Goal: Task Accomplishment & Management: Complete application form

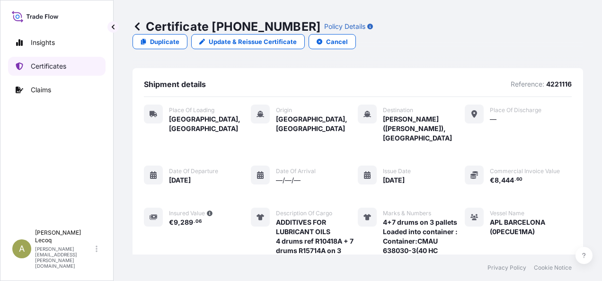
click at [77, 65] on link "Certificates" at bounding box center [57, 66] width 98 height 19
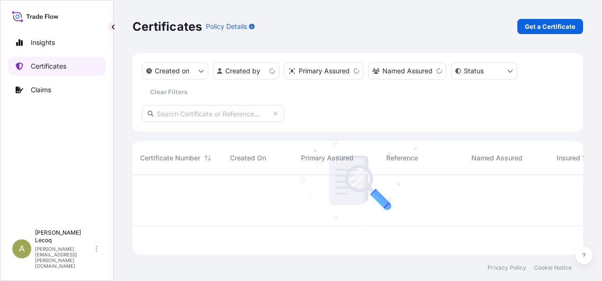
scroll to position [78, 443]
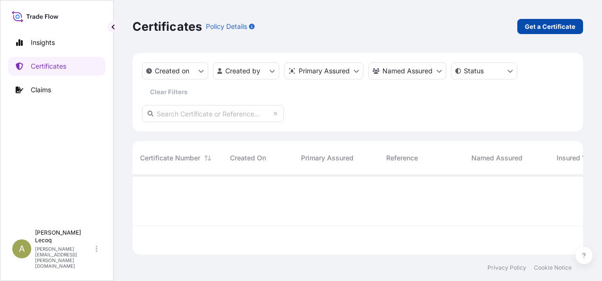
click at [551, 25] on p "Get a Certificate" at bounding box center [550, 26] width 51 height 9
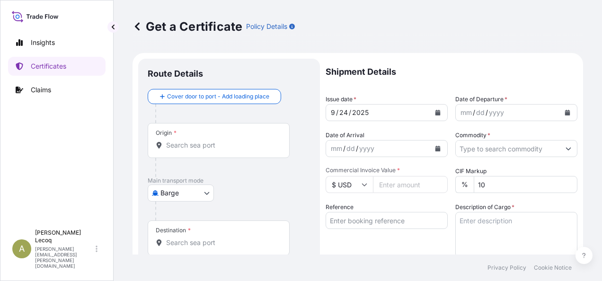
click at [188, 191] on body "Insights Certificates Claims A [PERSON_NAME] [PERSON_NAME][EMAIL_ADDRESS][PERSO…" at bounding box center [301, 140] width 602 height 281
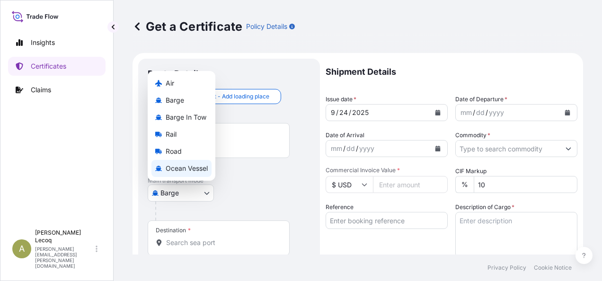
click at [189, 166] on span "Ocean Vessel" at bounding box center [187, 168] width 42 height 9
select select "Ocean Vessel"
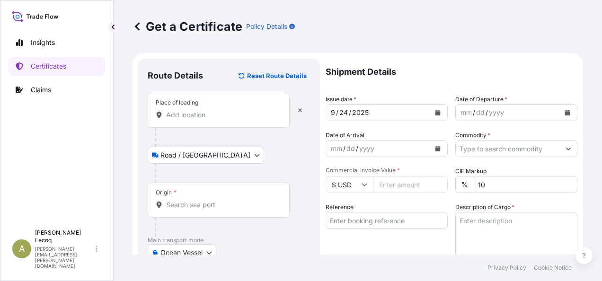
click at [200, 116] on input "Place of loading" at bounding box center [222, 114] width 112 height 9
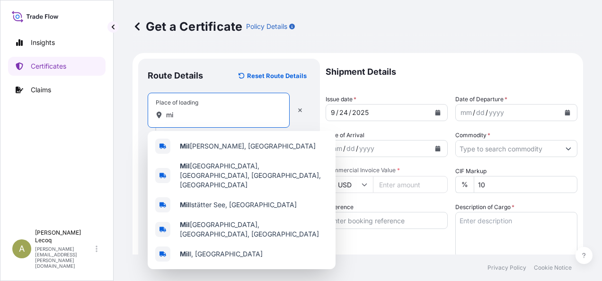
type input "m"
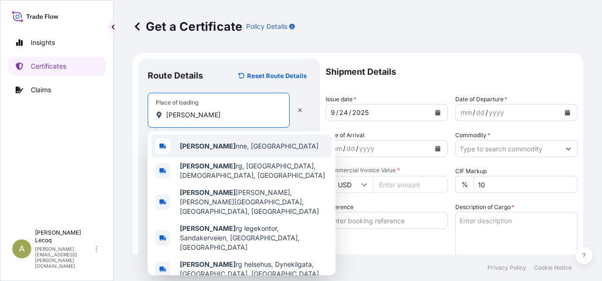
click at [230, 147] on span "[PERSON_NAME] nne, [GEOGRAPHIC_DATA]" at bounding box center [249, 146] width 139 height 9
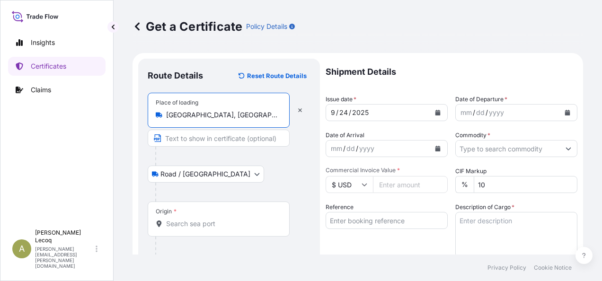
type input "[GEOGRAPHIC_DATA], [GEOGRAPHIC_DATA]"
click at [272, 168] on div "Road / [GEOGRAPHIC_DATA] / Inland" at bounding box center [229, 174] width 163 height 17
click at [177, 218] on div "Origin *" at bounding box center [219, 219] width 142 height 35
click at [177, 219] on input "Origin *" at bounding box center [222, 223] width 112 height 9
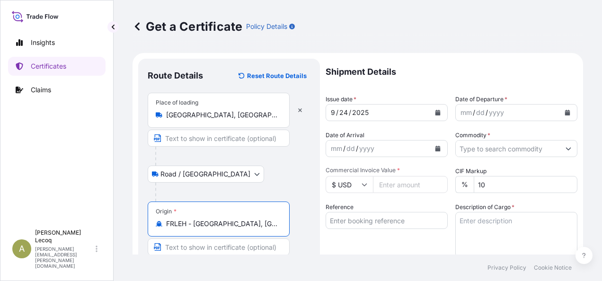
type input "FRLEH - [GEOGRAPHIC_DATA], [GEOGRAPHIC_DATA]"
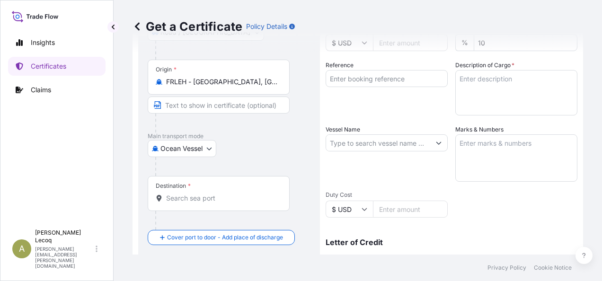
click at [180, 194] on input "Destination *" at bounding box center [222, 198] width 112 height 9
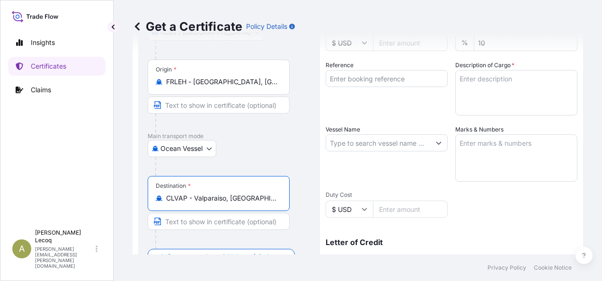
type input "CLVAP - Valparaiso, [GEOGRAPHIC_DATA]"
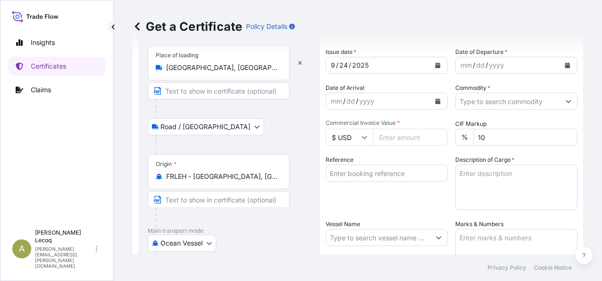
scroll to position [0, 0]
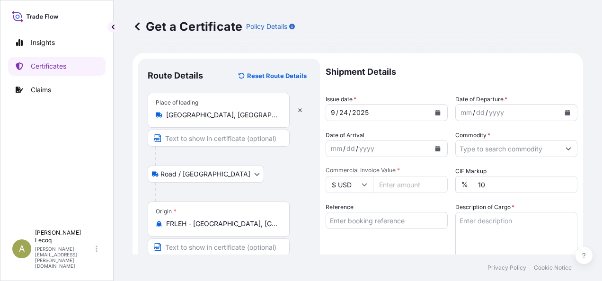
click at [560, 111] on button "Calendar" at bounding box center [567, 112] width 15 height 15
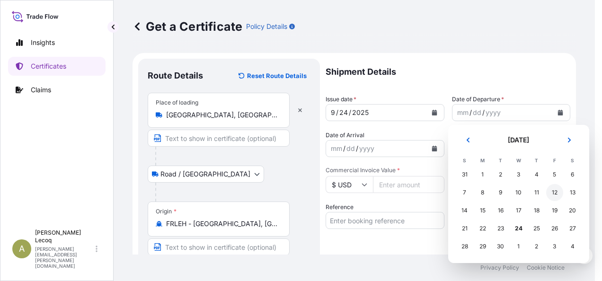
click at [554, 191] on div "12" at bounding box center [554, 192] width 17 height 17
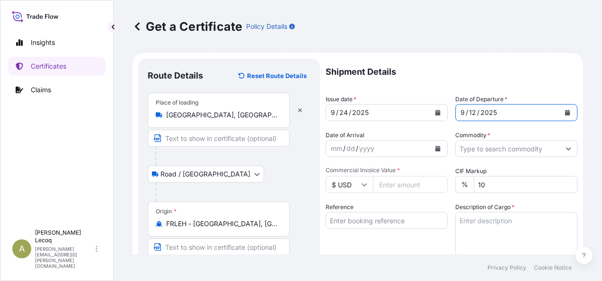
click at [392, 183] on input "Commercial Invoice Value *" at bounding box center [410, 184] width 75 height 17
type input "4519836"
click at [487, 146] on input "Commodity *" at bounding box center [508, 148] width 104 height 17
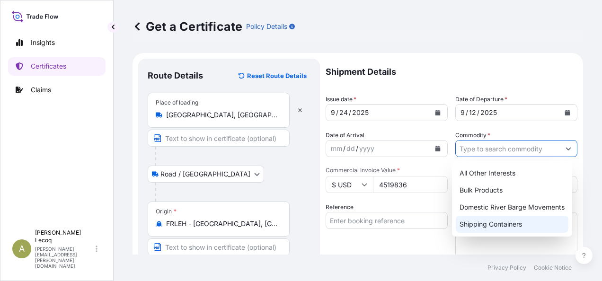
click at [513, 226] on div "Shipping Containers" at bounding box center [512, 224] width 113 height 17
type input "Shipping Containers"
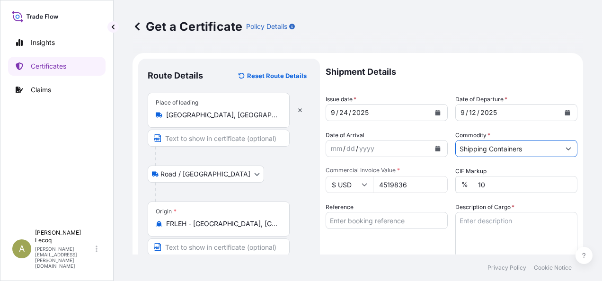
click at [512, 150] on input "Shipping Containers" at bounding box center [508, 148] width 104 height 17
click at [566, 147] on icon "Show suggestions" at bounding box center [569, 149] width 6 height 6
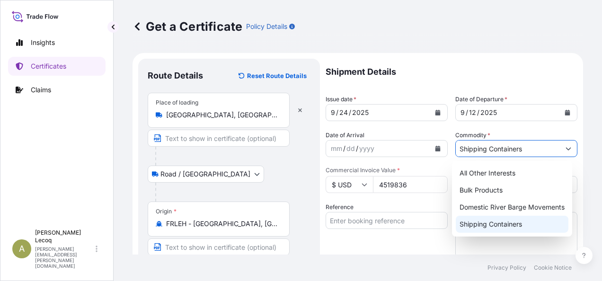
click at [510, 226] on div "Shipping Containers" at bounding box center [512, 224] width 113 height 17
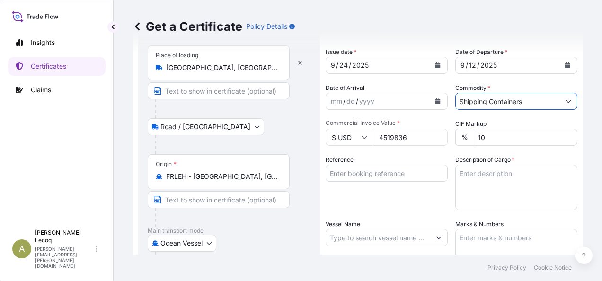
scroll to position [95, 0]
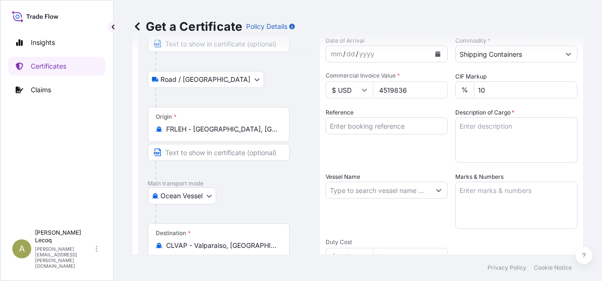
click at [345, 125] on input "Reference" at bounding box center [387, 125] width 122 height 17
paste input "6662A CN70774"
type input "6662A CN70774"
drag, startPoint x: 420, startPoint y: 127, endPoint x: 308, endPoint y: 134, distance: 112.0
click at [308, 134] on form "Route Details Reset Route Details Place of loading [GEOGRAPHIC_DATA], [GEOGRAPH…" at bounding box center [358, 202] width 451 height 489
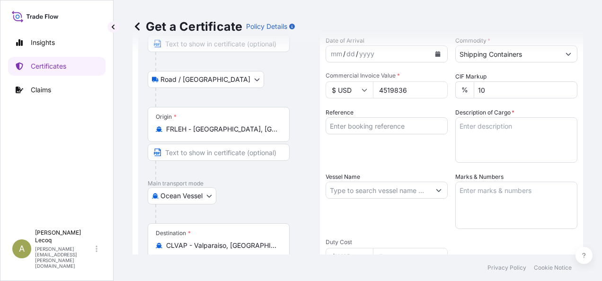
click at [335, 125] on input "Reference" at bounding box center [387, 125] width 122 height 17
type input "4219543 - LUB/44/25"
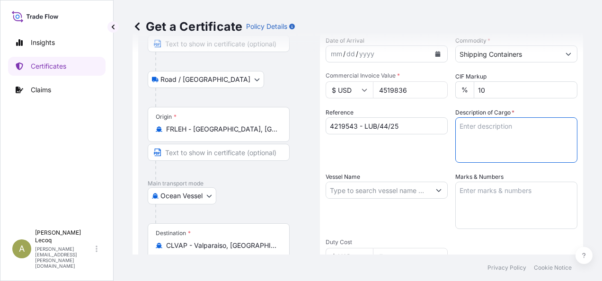
click at [494, 129] on textarea "Description of Cargo *" at bounding box center [517, 139] width 122 height 45
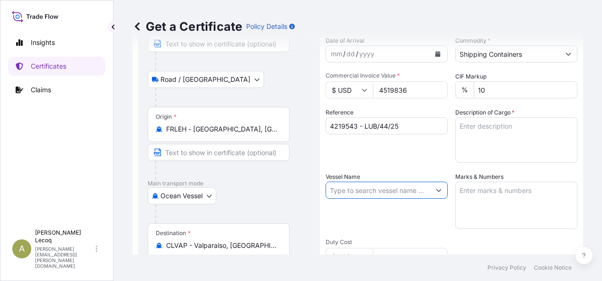
click at [342, 191] on input "Vessel Name" at bounding box center [378, 190] width 104 height 17
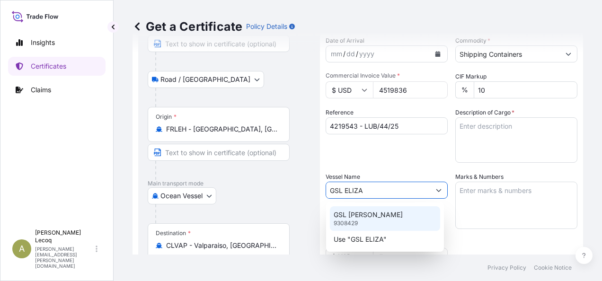
click at [358, 215] on p "GSL [PERSON_NAME]" at bounding box center [368, 214] width 69 height 9
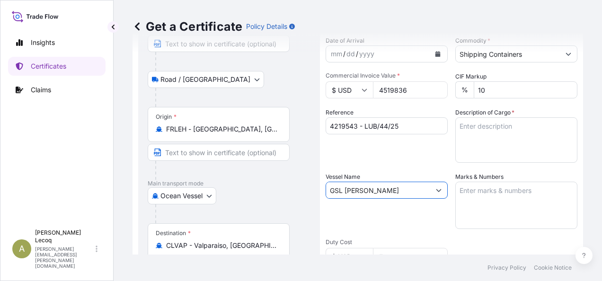
type input "GSL [PERSON_NAME]"
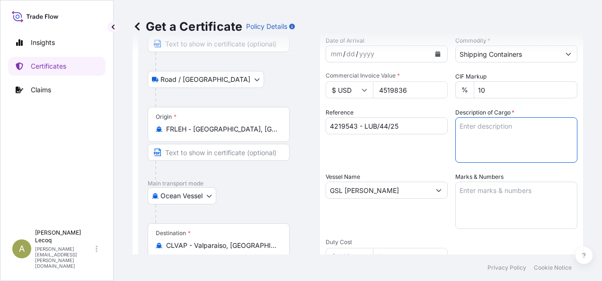
click at [482, 129] on textarea "Description of Cargo *" at bounding box center [517, 139] width 122 height 45
type textarea "a"
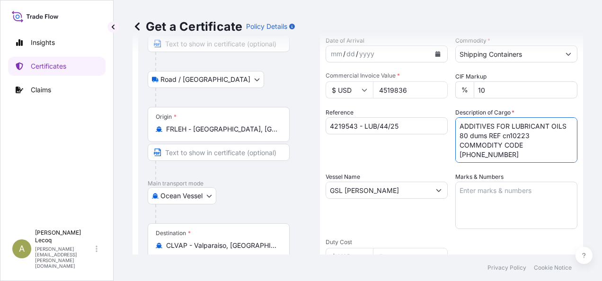
click at [491, 189] on textarea "Marks & Numbers" at bounding box center [517, 205] width 122 height 47
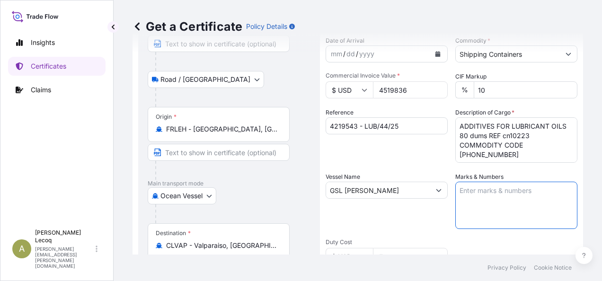
click at [508, 135] on textarea "ADDITIVES FOR LUBRICANT OILS 80 dums REF cn10223 COMMODITY CODE [PHONE_NUMBER]" at bounding box center [517, 139] width 122 height 45
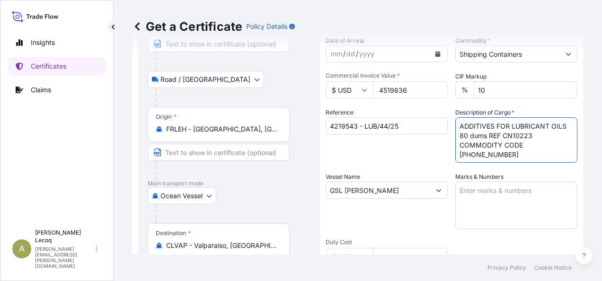
type textarea "ADDITIVES FOR LUBRICANT OILS 80 dums REF CN10223 COMMODITY CODE [PHONE_NUMBER]"
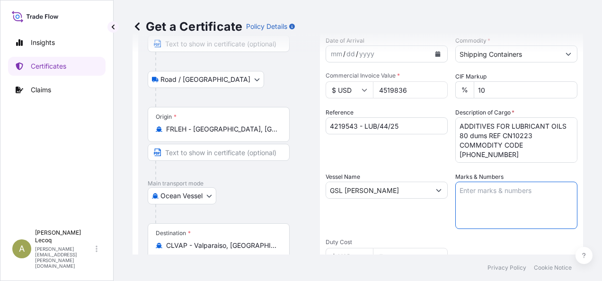
click at [467, 195] on textarea "Marks & Numbers" at bounding box center [517, 205] width 122 height 47
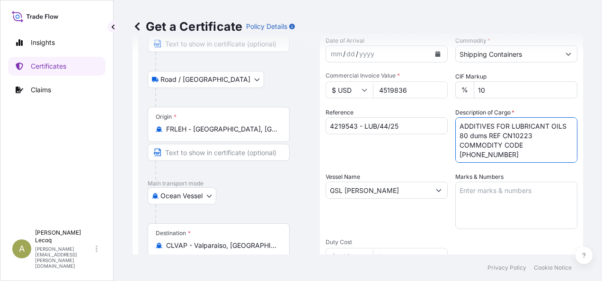
drag, startPoint x: 457, startPoint y: 135, endPoint x: 540, endPoint y: 138, distance: 82.9
click at [536, 137] on textarea "ADDITIVES FOR LUBRICANT OILS 80 dums REF CN10223 COMMODITY CODE [PHONE_NUMBER]" at bounding box center [517, 139] width 122 height 45
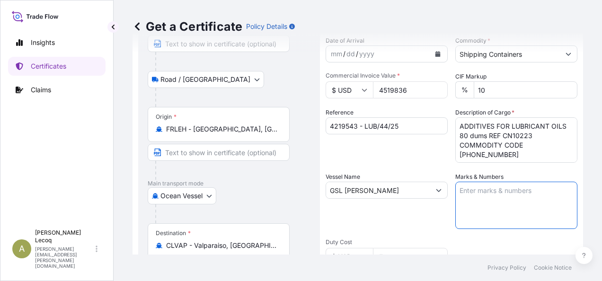
click at [465, 189] on textarea "Marks & Numbers" at bounding box center [517, 205] width 122 height 47
paste textarea "80 dums REF CN10223"
type textarea "80 dums REF CN10223 ON"
click at [473, 136] on textarea "ADDITIVES FOR LUBRICANT OILS 80 dums REF CN10223 COMMODITY CODE [PHONE_NUMBER]" at bounding box center [517, 139] width 122 height 45
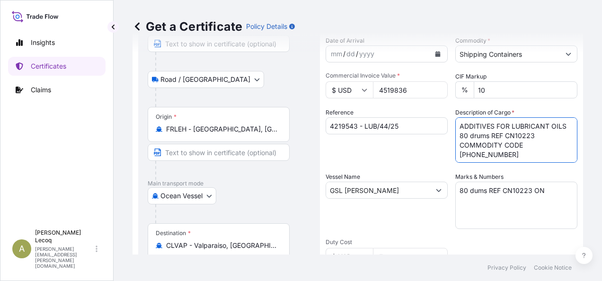
type textarea "ADDITIVES FOR LUBRICANT OILS 80 drums REF CN10223 COMMODITY CODE [PHONE_NUMBER]"
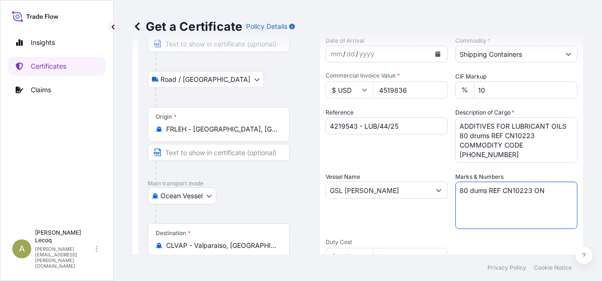
drag, startPoint x: 469, startPoint y: 191, endPoint x: 486, endPoint y: 193, distance: 17.1
click at [470, 192] on textarea "80 dums REF CN10223 ON" at bounding box center [517, 205] width 122 height 47
click at [548, 193] on textarea "80 drums REF CN10223 ON" at bounding box center [517, 205] width 122 height 47
drag, startPoint x: 517, startPoint y: 201, endPoint x: 531, endPoint y: 201, distance: 14.2
click at [518, 201] on textarea "80 drums REF CN10223 ON 20 pallets Loaded in tontainer :" at bounding box center [517, 205] width 122 height 47
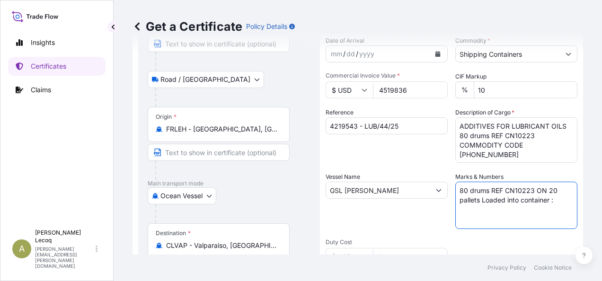
click at [523, 215] on textarea "80 drums REF CN10223 ON 20 pallets Loaded into container :" at bounding box center [517, 205] width 122 height 47
click at [557, 202] on textarea "80 drums REF CN10223 ON 20 pallets Loaded into container :" at bounding box center [517, 205] width 122 height 47
paste textarea "80 dums REF CN10223"
click at [472, 210] on textarea "80 drums REF CN10223 ON 20 pallets Loaded into container :" at bounding box center [517, 205] width 122 height 47
paste textarea "80 dums REF CN10223"
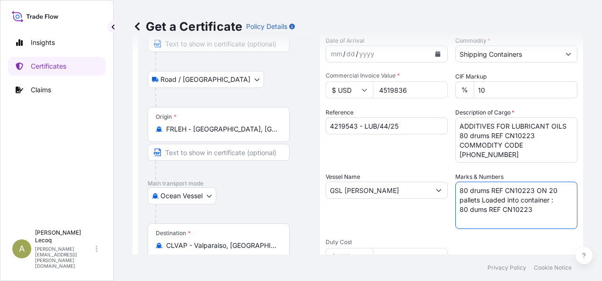
drag, startPoint x: 530, startPoint y: 211, endPoint x: 457, endPoint y: 213, distance: 73.4
click at [457, 212] on textarea "80 drums REF CN10223 ON 20 pallets Loaded into container : 80 dums REF CN10223" at bounding box center [517, 205] width 122 height 47
click at [487, 219] on textarea "80 drums REF CN10223 ON 20 pallets Loaded into container : CAXU3357274 20 Dry S…" at bounding box center [517, 205] width 122 height 47
click at [506, 220] on textarea "80 drums REF CN10223 ON 20 pallets Loaded into container : CAXU3357274 20 Dry S…" at bounding box center [517, 205] width 122 height 47
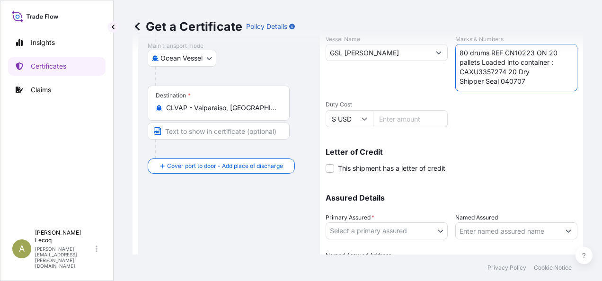
scroll to position [284, 0]
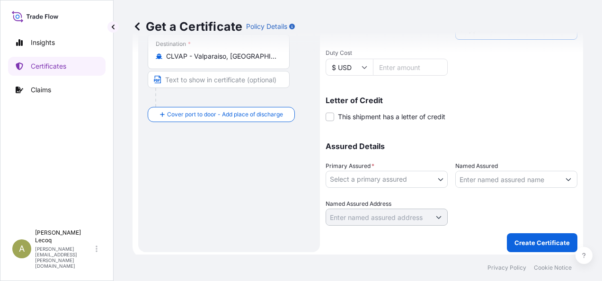
type textarea "80 drums REF CN10223 ON 20 pallets Loaded into container : CAXU3357274 20 Dry S…"
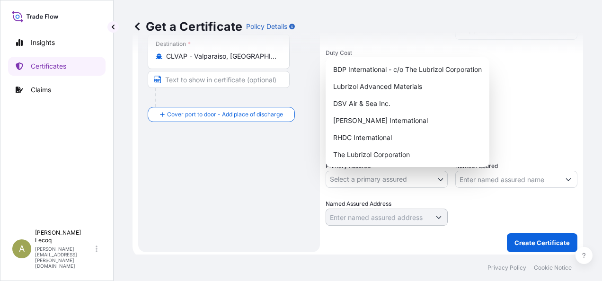
click at [385, 182] on body "Insights Certificates Claims A [PERSON_NAME] [PERSON_NAME][EMAIL_ADDRESS][PERSO…" at bounding box center [301, 140] width 602 height 281
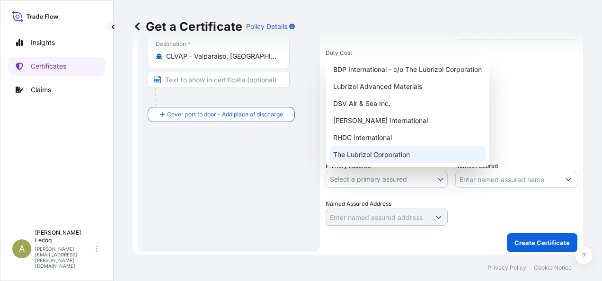
click at [365, 155] on div "The Lubrizol Corporation" at bounding box center [408, 154] width 156 height 17
select select "31566"
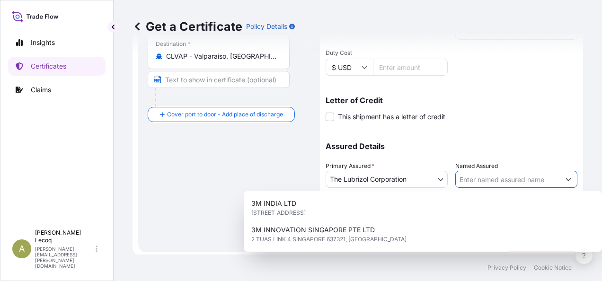
click at [488, 182] on input "Named Assured" at bounding box center [508, 179] width 104 height 17
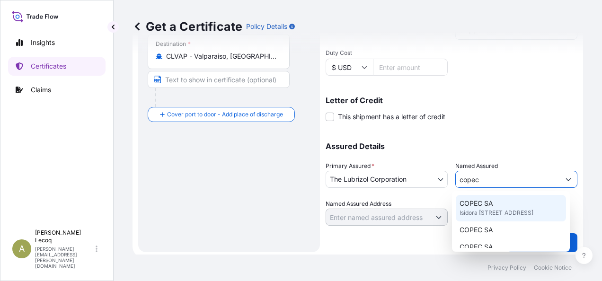
click at [491, 206] on span "COPEC SA" at bounding box center [477, 203] width 34 height 9
type input "COPEC SA"
type input "Isidora [STREET_ADDRESS]"
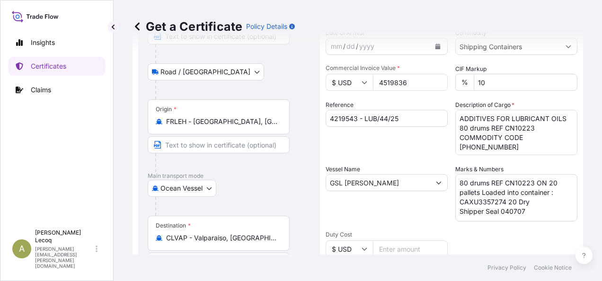
scroll to position [50, 0]
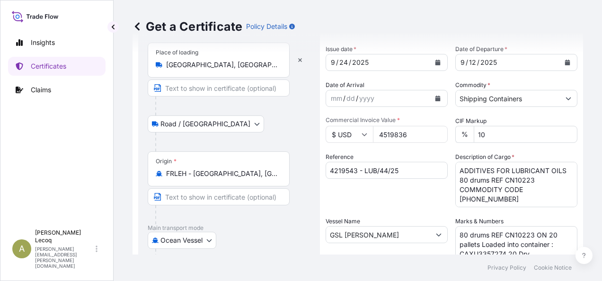
type input "COPEC SA"
drag, startPoint x: 400, startPoint y: 133, endPoint x: 413, endPoint y: 133, distance: 13.7
click at [400, 133] on input "4519836" at bounding box center [410, 134] width 75 height 17
type input "45198.36"
click at [402, 206] on div "Reference 4219543 - LUB/44/25" at bounding box center [387, 179] width 122 height 55
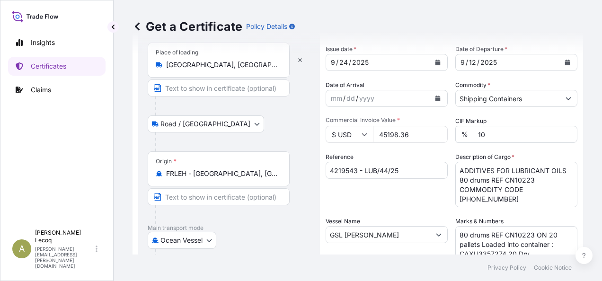
click at [401, 197] on div "Reference 4219543 - LUB/44/25" at bounding box center [387, 179] width 122 height 55
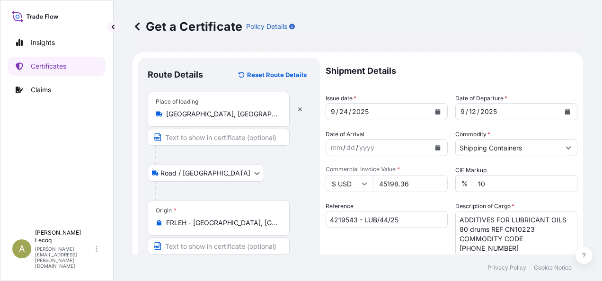
scroll to position [0, 0]
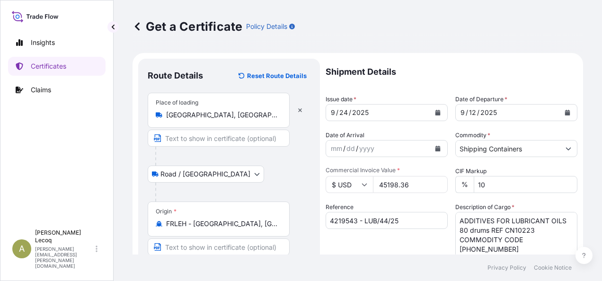
click at [407, 194] on div "Shipment Details Issue date * [DATE] Date of Departure * [DATE] Date of Arrival…" at bounding box center [452, 284] width 252 height 451
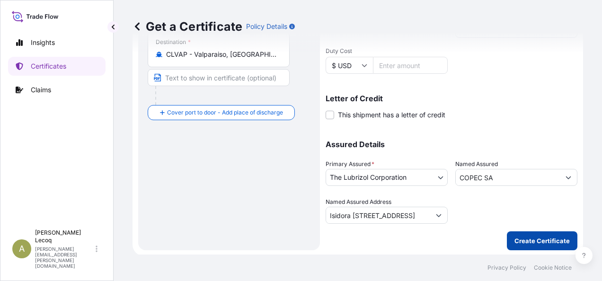
scroll to position [287, 0]
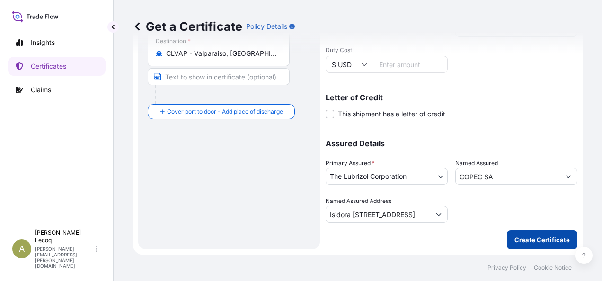
click at [519, 240] on p "Create Certificate" at bounding box center [542, 239] width 55 height 9
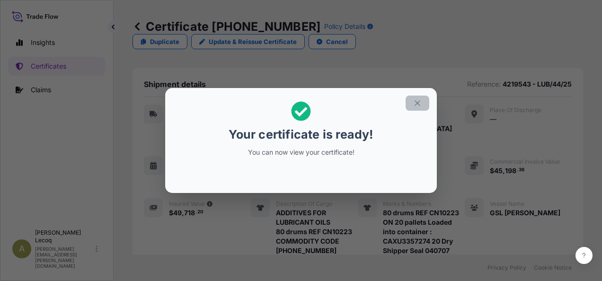
click at [417, 103] on icon "button" at bounding box center [417, 103] width 9 height 9
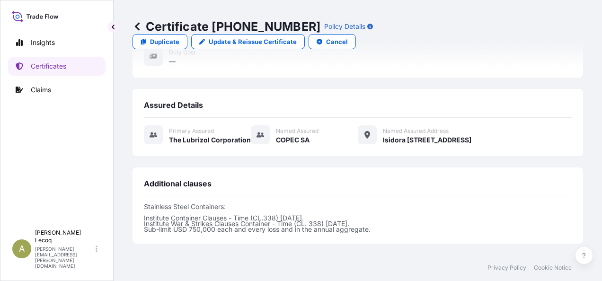
scroll to position [331, 0]
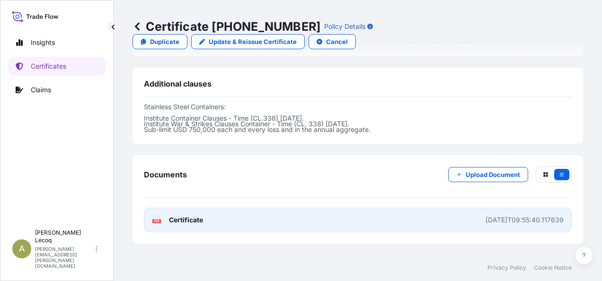
click at [208, 208] on link "PDF Certificate [DATE]T09:55:40.117639" at bounding box center [358, 220] width 428 height 25
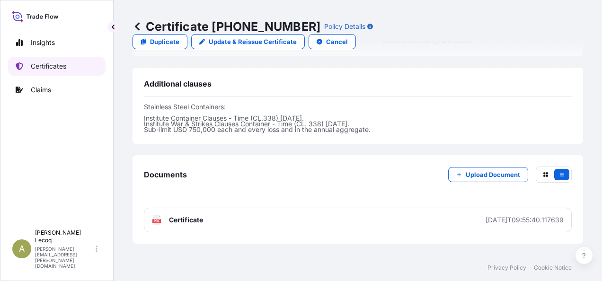
click at [30, 66] on link "Certificates" at bounding box center [57, 66] width 98 height 19
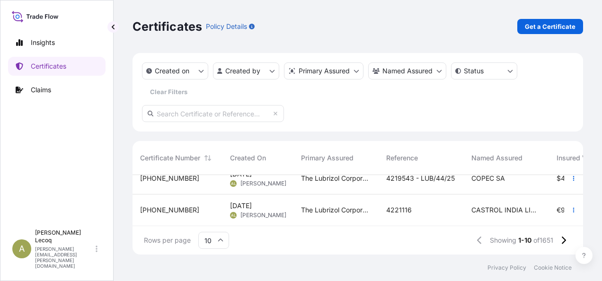
scroll to position [19, 0]
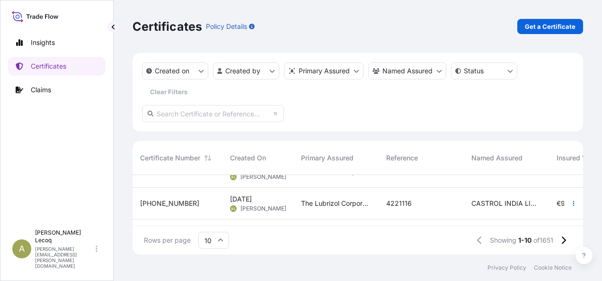
click at [328, 210] on div "The Lubrizol Corporation" at bounding box center [336, 204] width 85 height 32
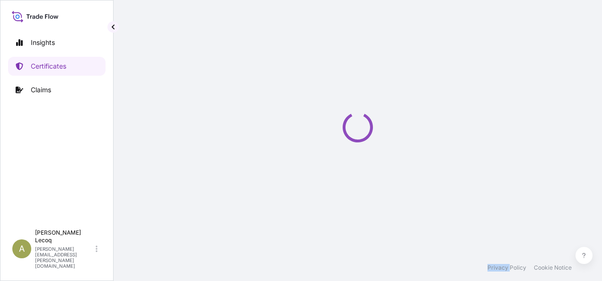
click at [328, 210] on div "Loading" at bounding box center [358, 127] width 451 height 255
